Goal: Use online tool/utility: Utilize a website feature to perform a specific function

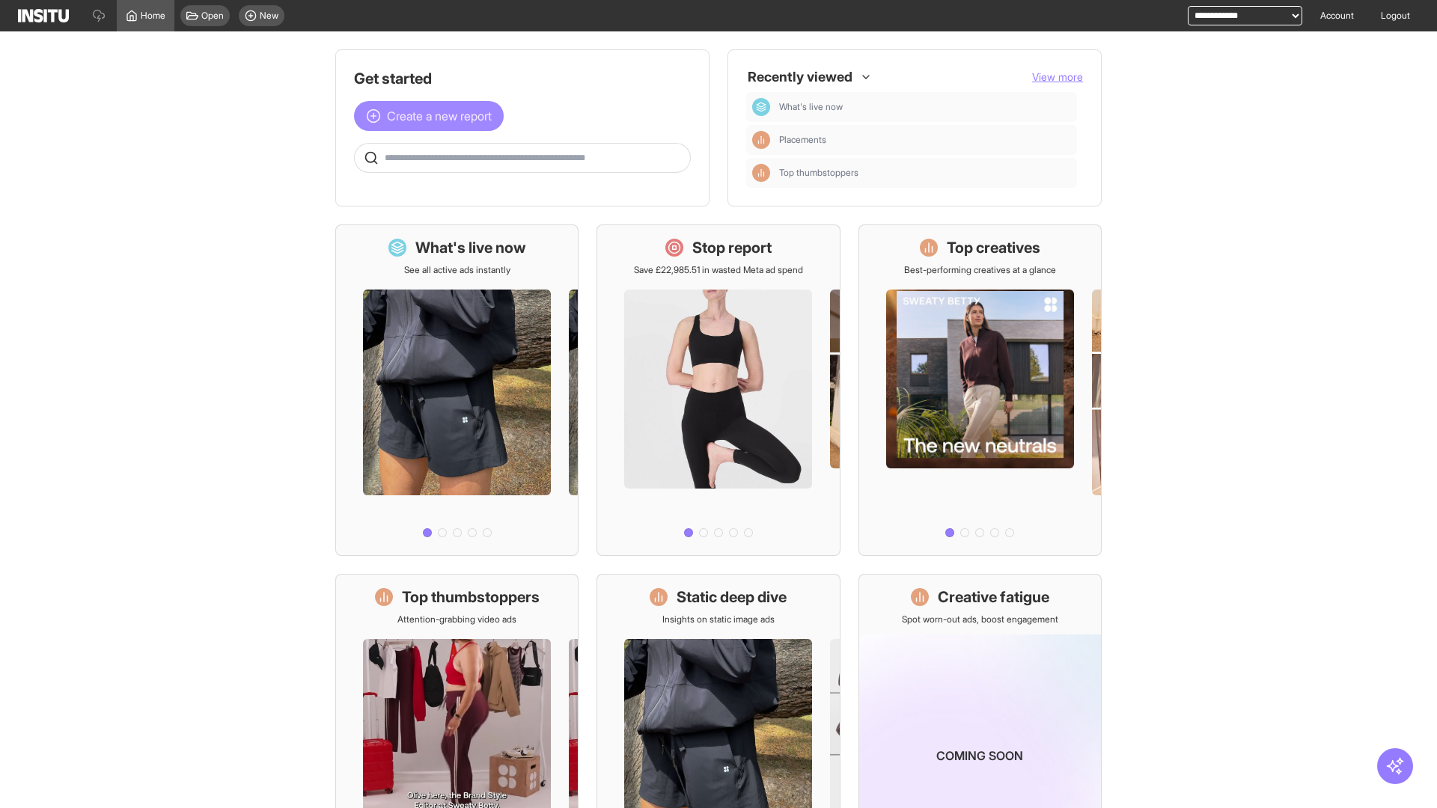
click at [432, 116] on span "Create a new report" at bounding box center [439, 116] width 105 height 18
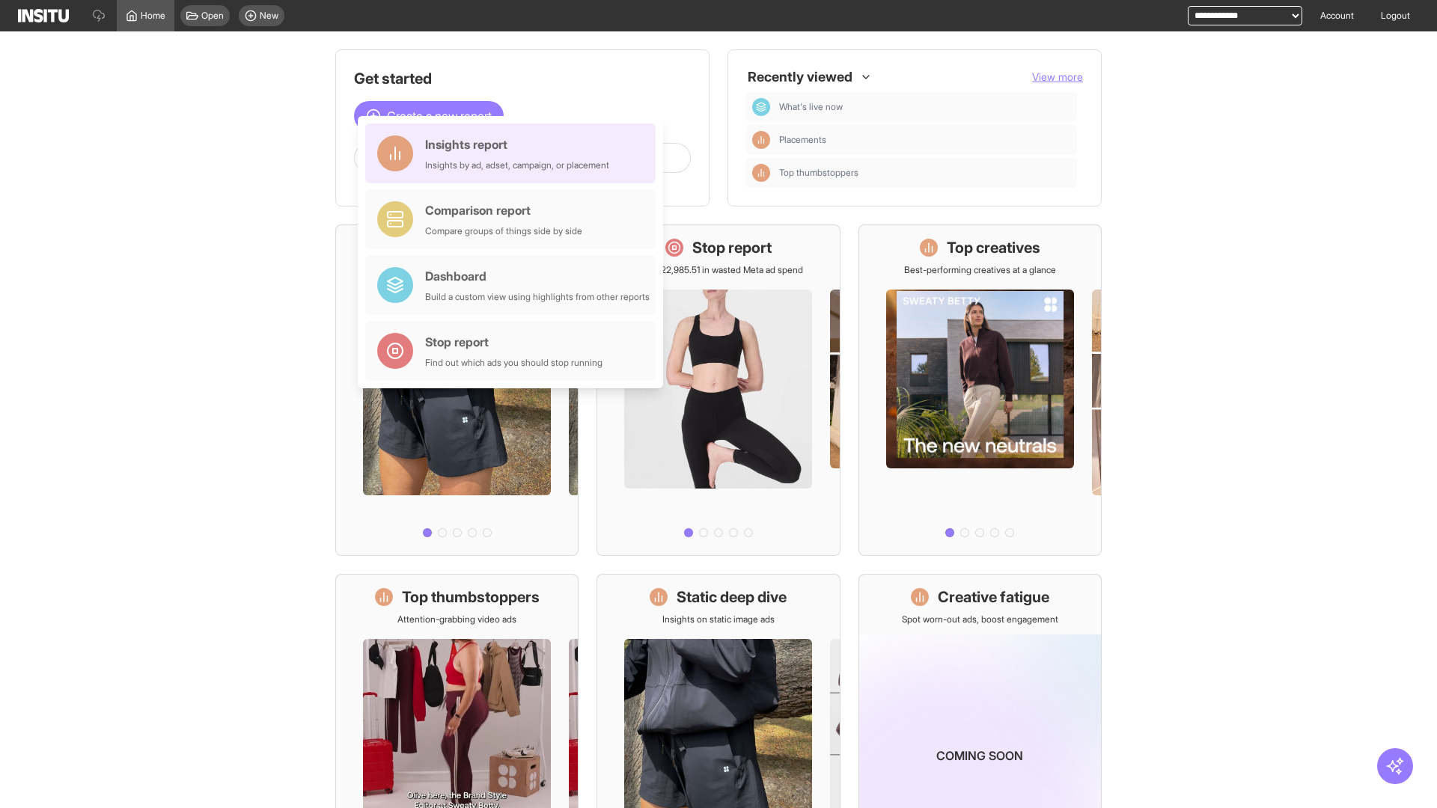
click at [514, 153] on div "Insights report Insights by ad, adset, campaign, or placement" at bounding box center [517, 153] width 184 height 36
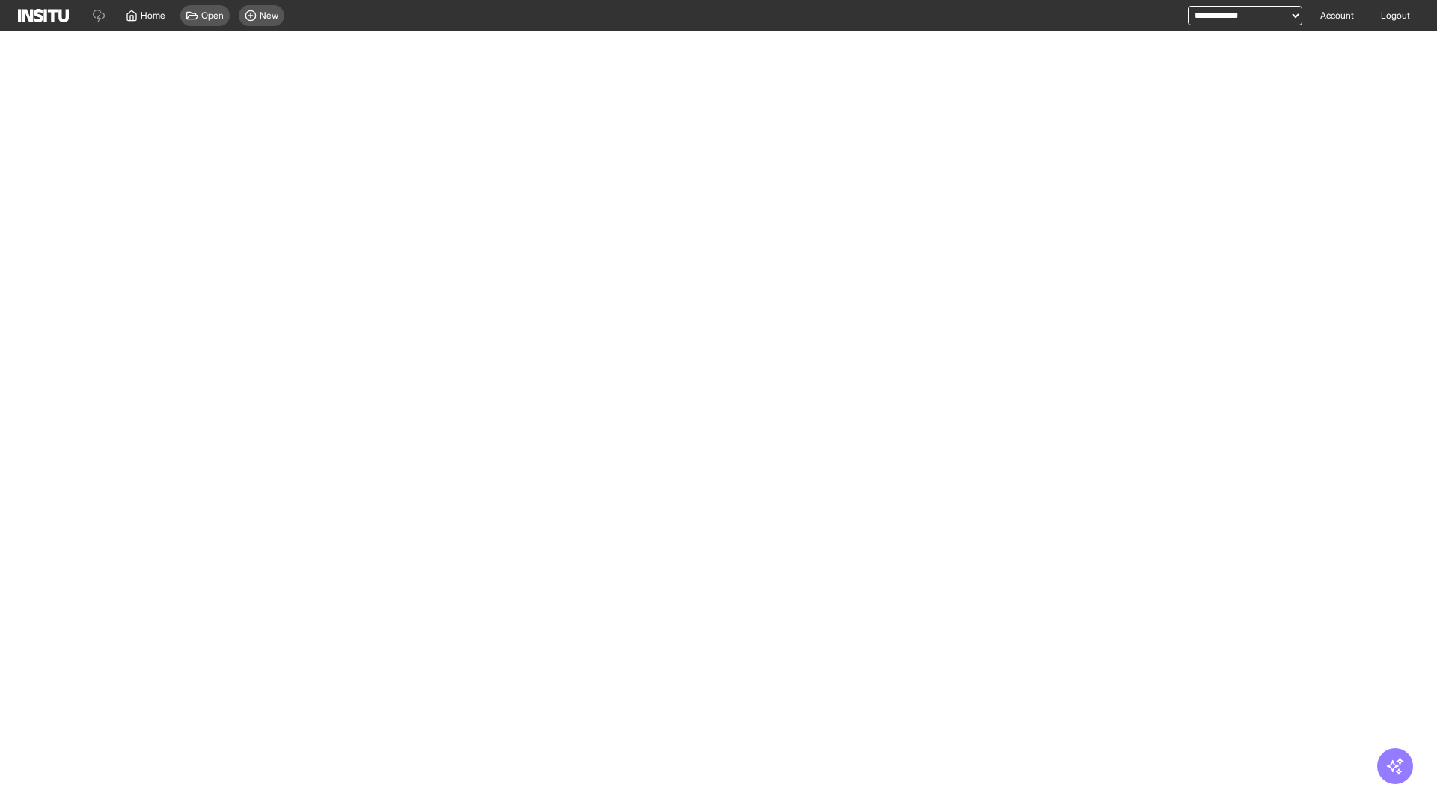
select select "**"
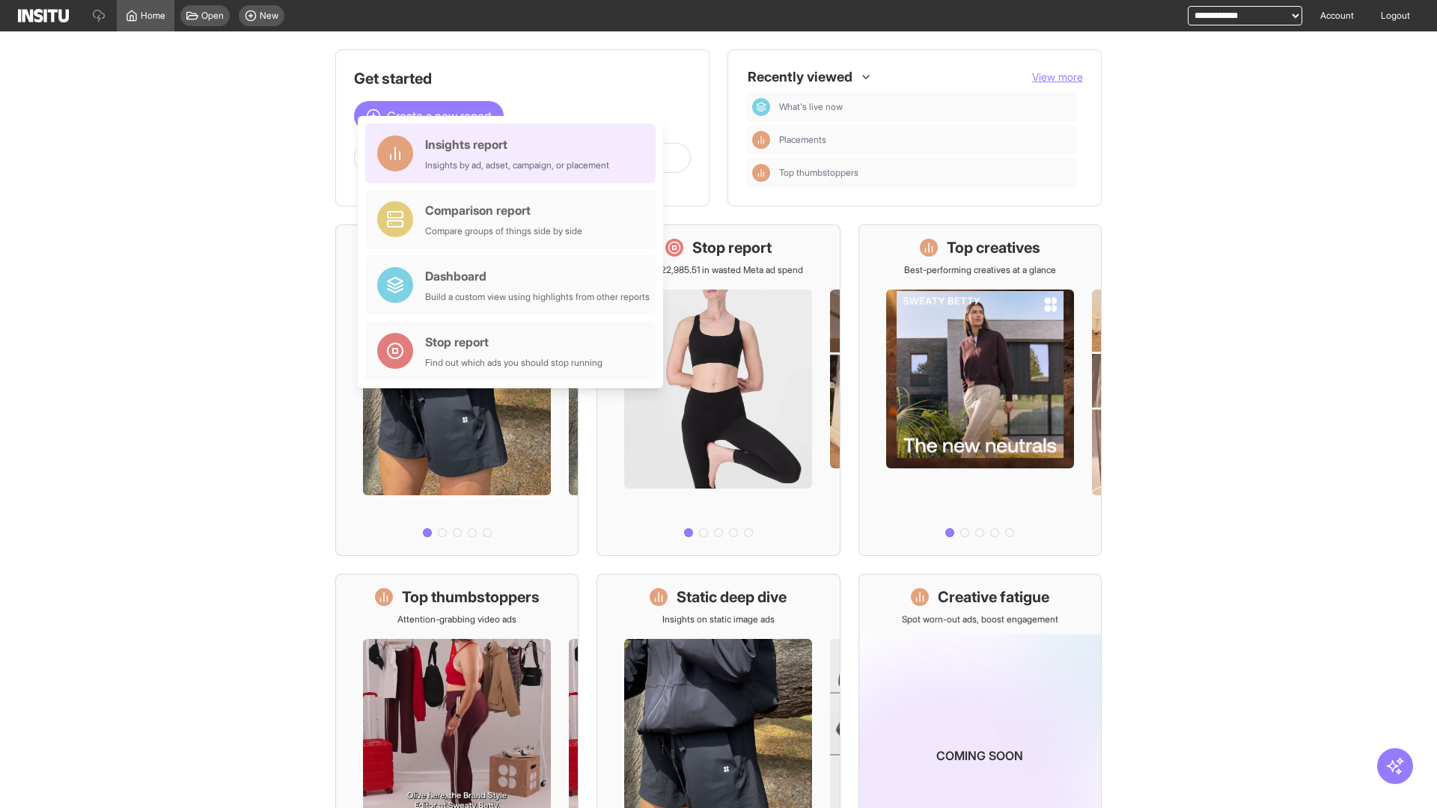
click at [514, 153] on div "Insights report Insights by ad, adset, campaign, or placement" at bounding box center [517, 153] width 184 height 36
